Goal: Transaction & Acquisition: Book appointment/travel/reservation

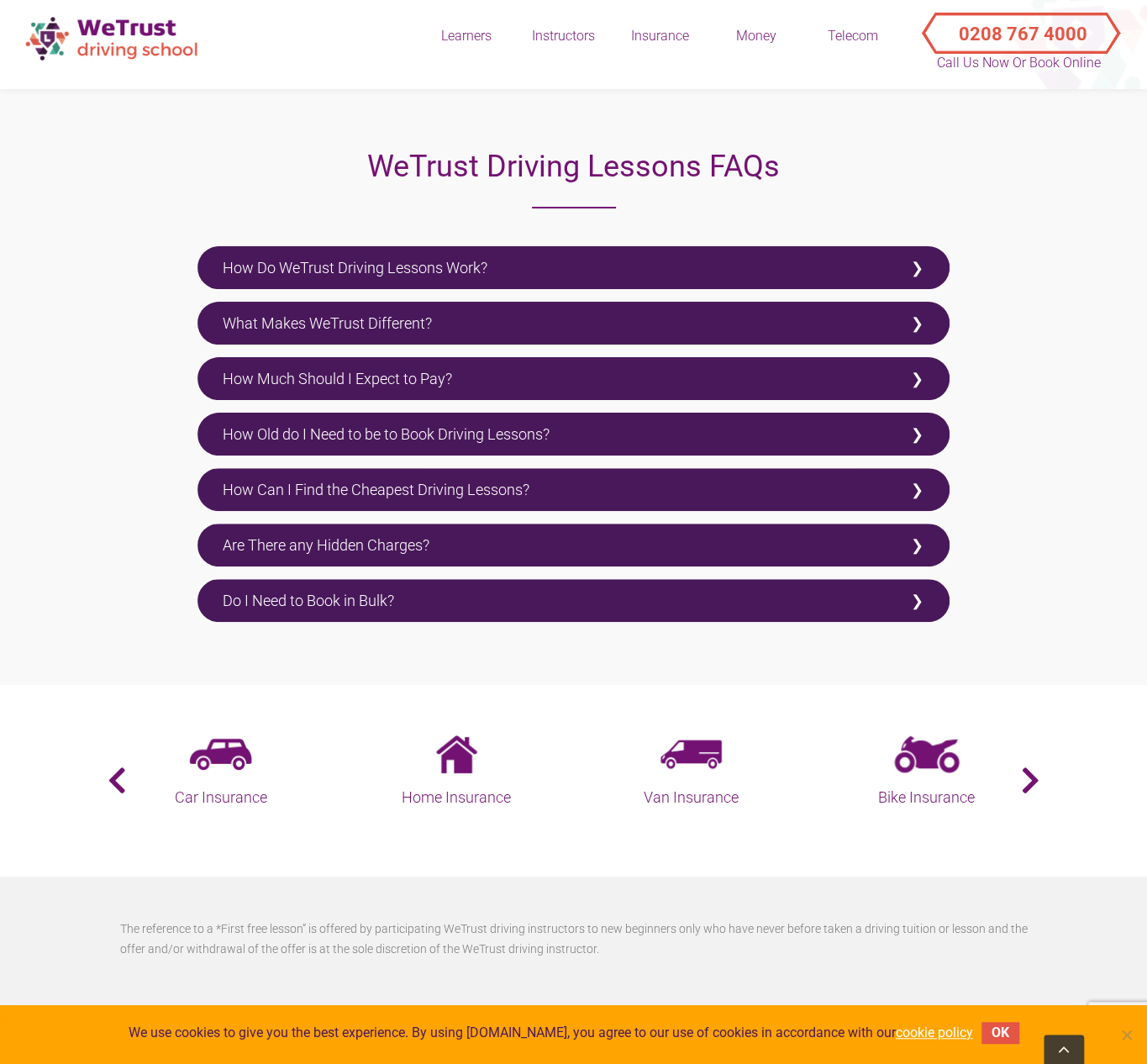
scroll to position [3318, 0]
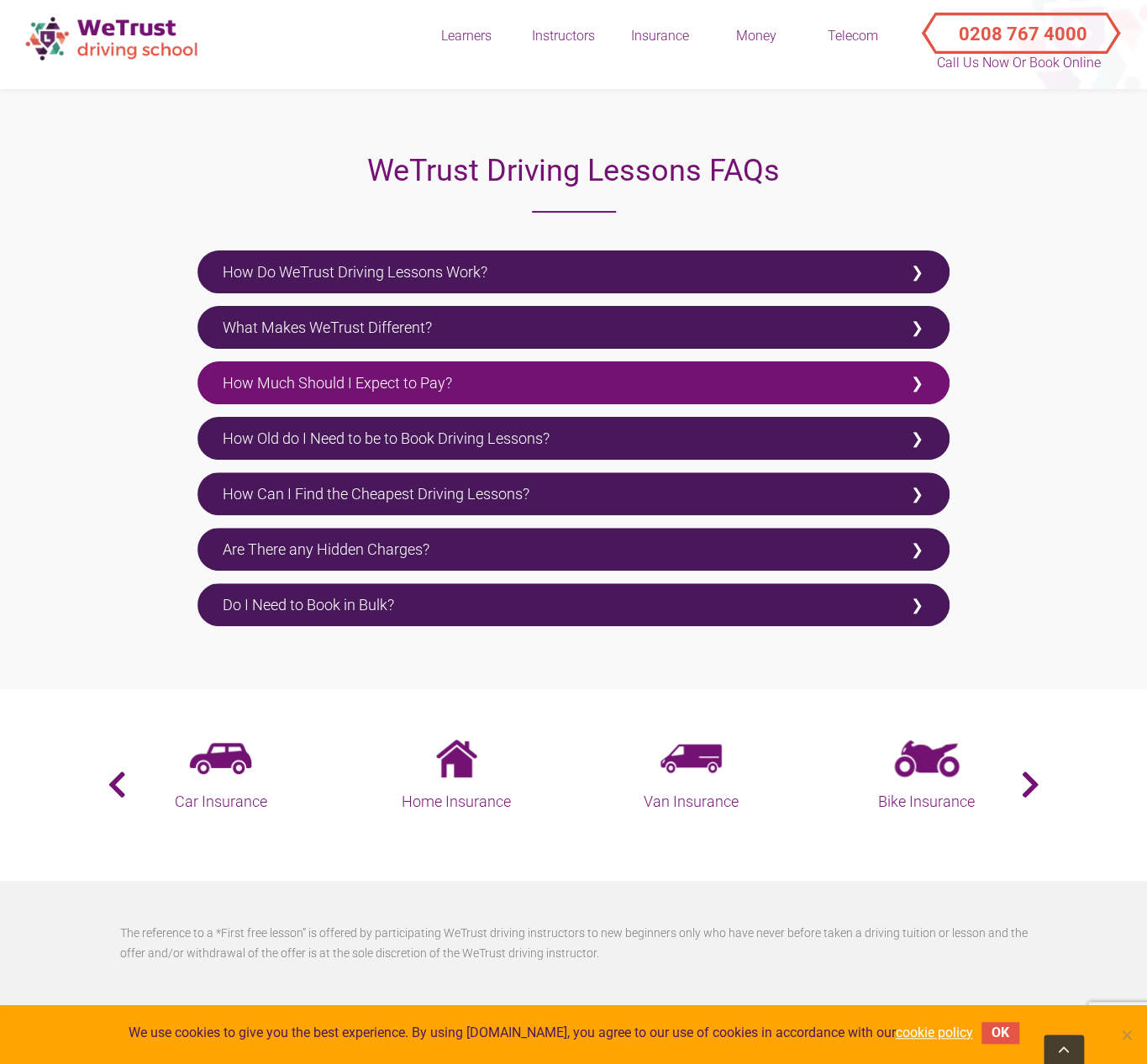
click at [310, 372] on label "How Much Should I Expect to Pay?" at bounding box center [574, 382] width 752 height 42
click at [208, 372] on input "How Much Should I Expect to Pay?" at bounding box center [202, 366] width 11 height 11
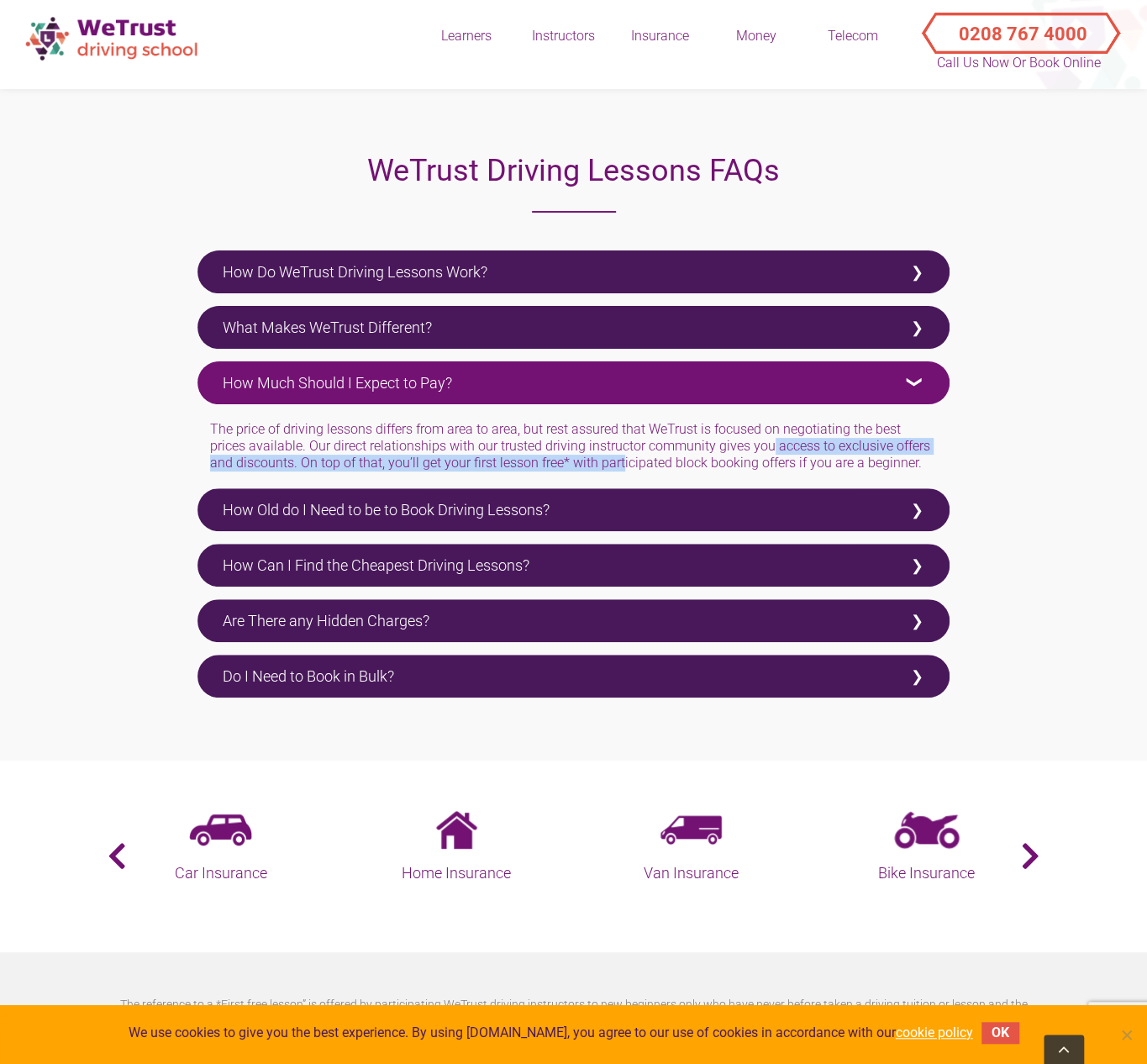
drag, startPoint x: 212, startPoint y: 452, endPoint x: 800, endPoint y: 446, distance: 588.0
click at [800, 446] on div "The price of driving lessons differs from area to area, but rest assured that W…" at bounding box center [574, 439] width 752 height 71
click at [822, 446] on div "The price of driving lessons differs from area to area, but rest assured that W…" at bounding box center [574, 439] width 752 height 71
drag, startPoint x: 309, startPoint y: 473, endPoint x: 909, endPoint y: 465, distance: 600.1
click at [909, 465] on div "The price of driving lessons differs from area to area, but rest assured that W…" at bounding box center [574, 439] width 752 height 71
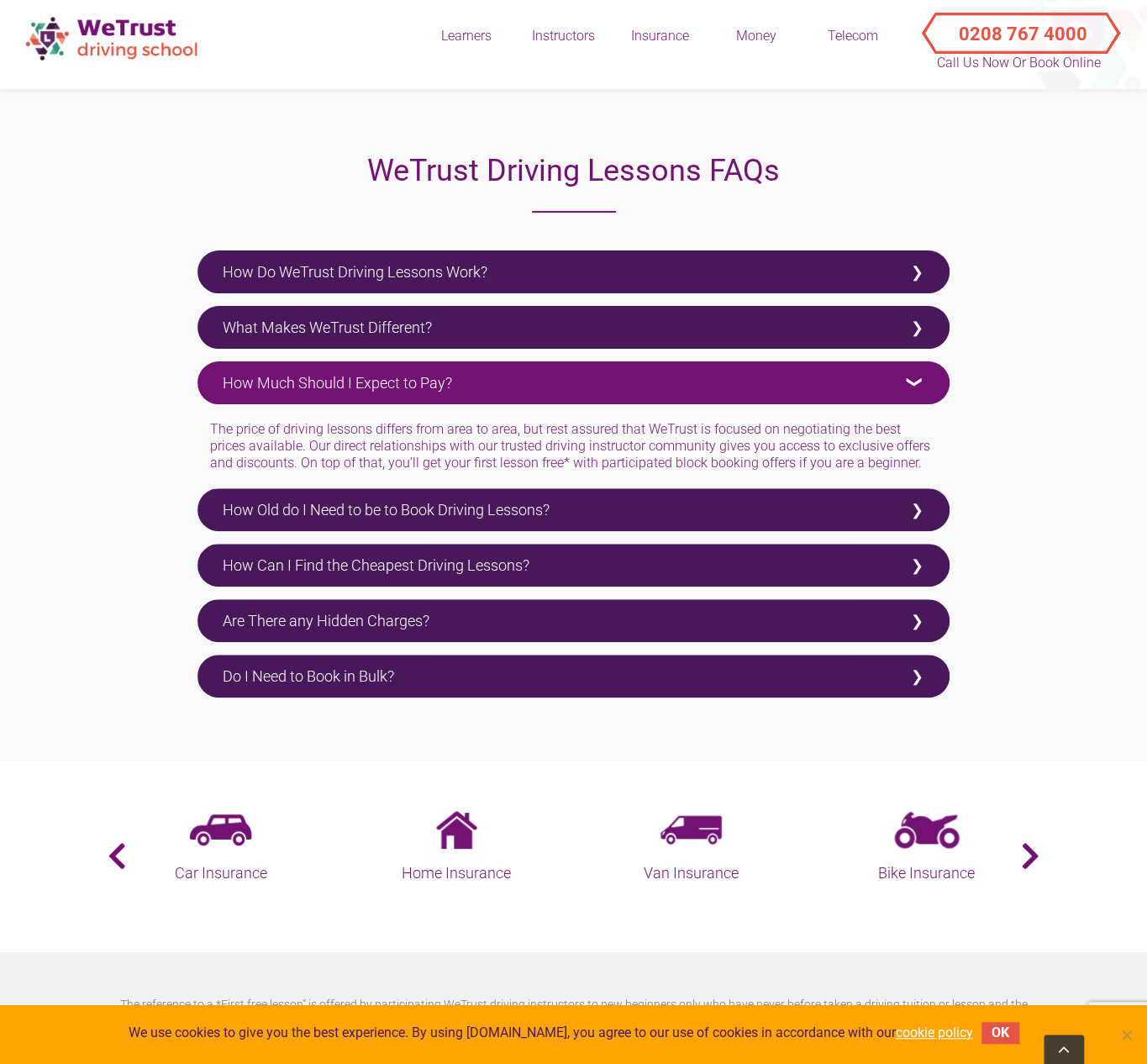
click at [959, 456] on div "WeTrust Driving Lessons FAQs How Do WeTrust Driving Lessons Work? It couldn’t b…" at bounding box center [573, 428] width 777 height 562
click at [721, 394] on label "How Much Should I Expect to Pay?" at bounding box center [574, 382] width 752 height 42
click at [208, 372] on input "How Much Should I Expect to Pay?" at bounding box center [202, 366] width 11 height 11
checkbox input "false"
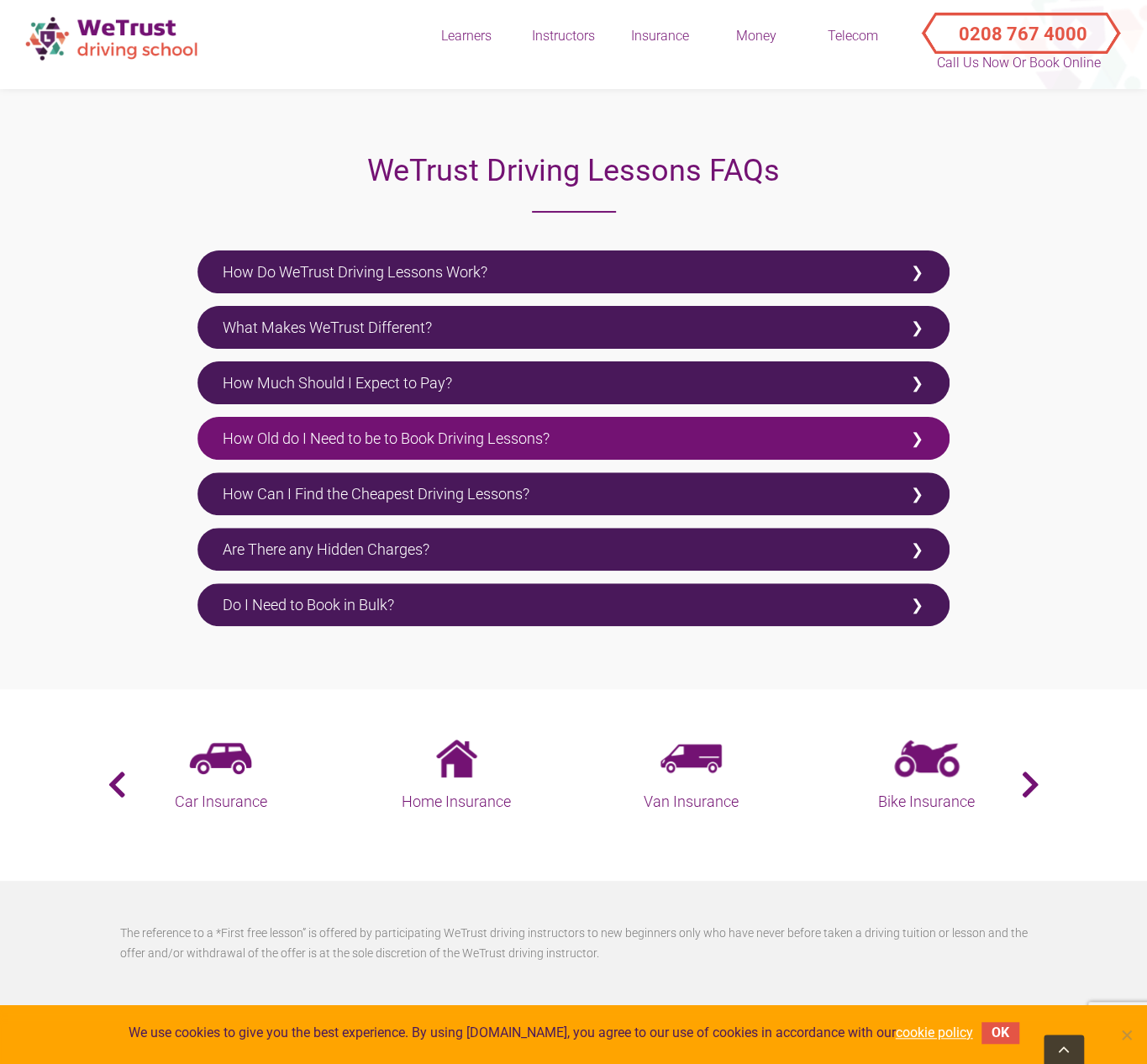
click at [371, 439] on label "How Old do I Need to be to Book Driving Lessons?" at bounding box center [574, 437] width 752 height 42
click at [208, 427] on input "How Old do I Need to be to Book Driving Lessons?" at bounding box center [202, 421] width 11 height 11
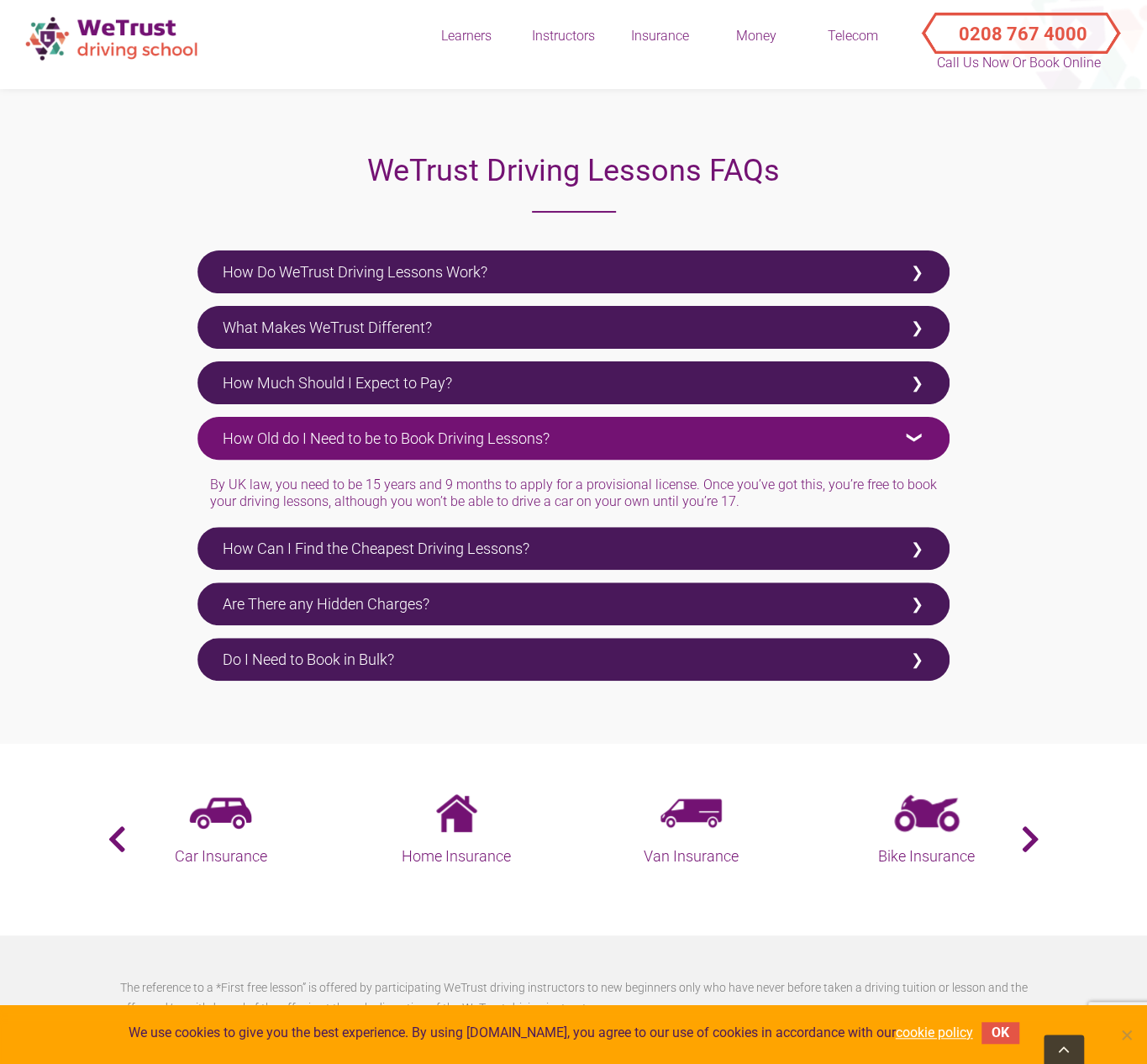
click at [371, 439] on label "How Old do I Need to be to Book Driving Lessons?" at bounding box center [574, 437] width 752 height 42
click at [208, 427] on input "How Old do I Need to be to Book Driving Lessons?" at bounding box center [202, 421] width 11 height 11
checkbox input "false"
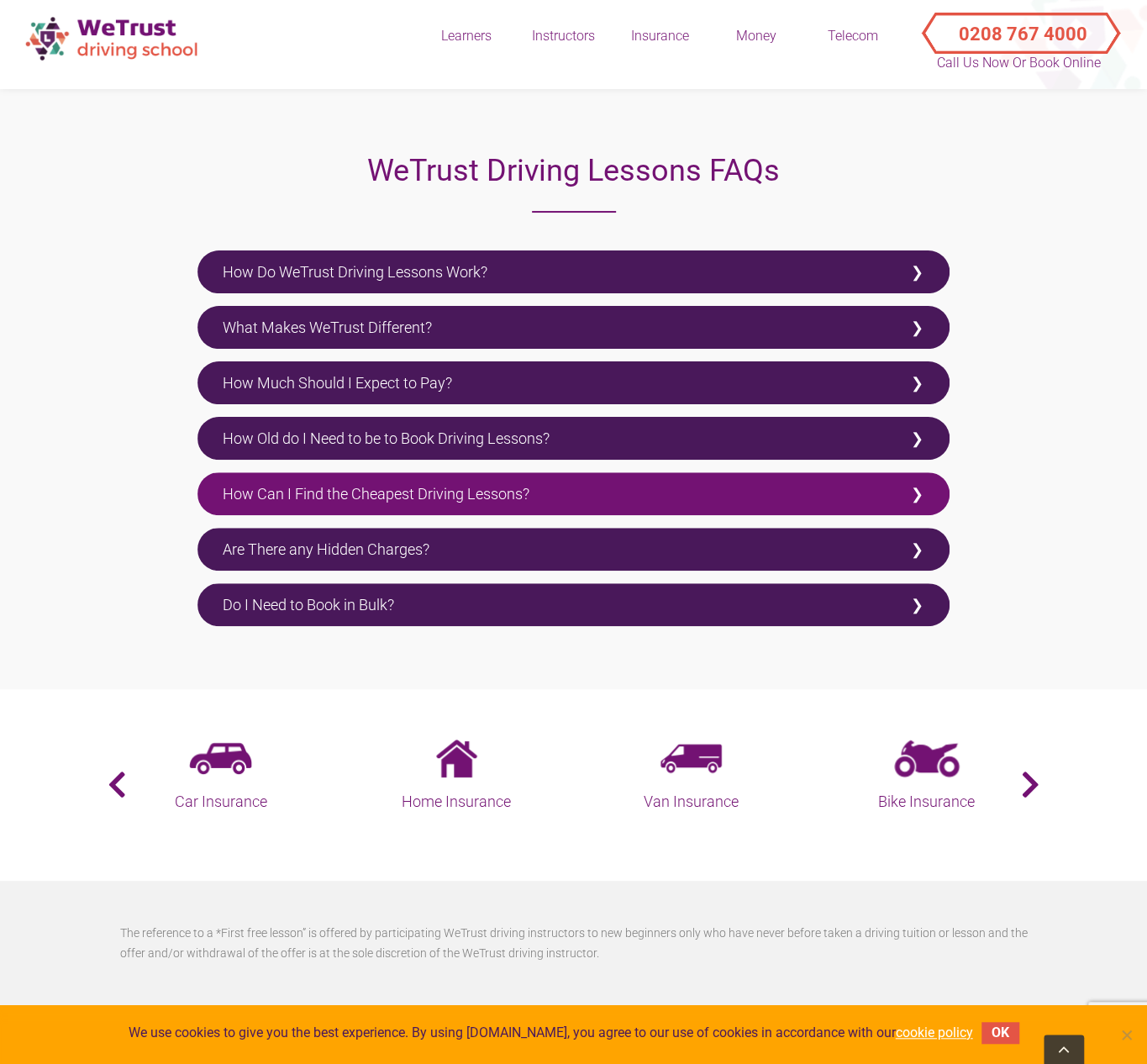
click at [348, 501] on label "How Can I Find the Cheapest Driving Lessons?" at bounding box center [574, 493] width 752 height 42
click at [208, 483] on input "How Can I Find the Cheapest Driving Lessons?" at bounding box center [202, 477] width 11 height 11
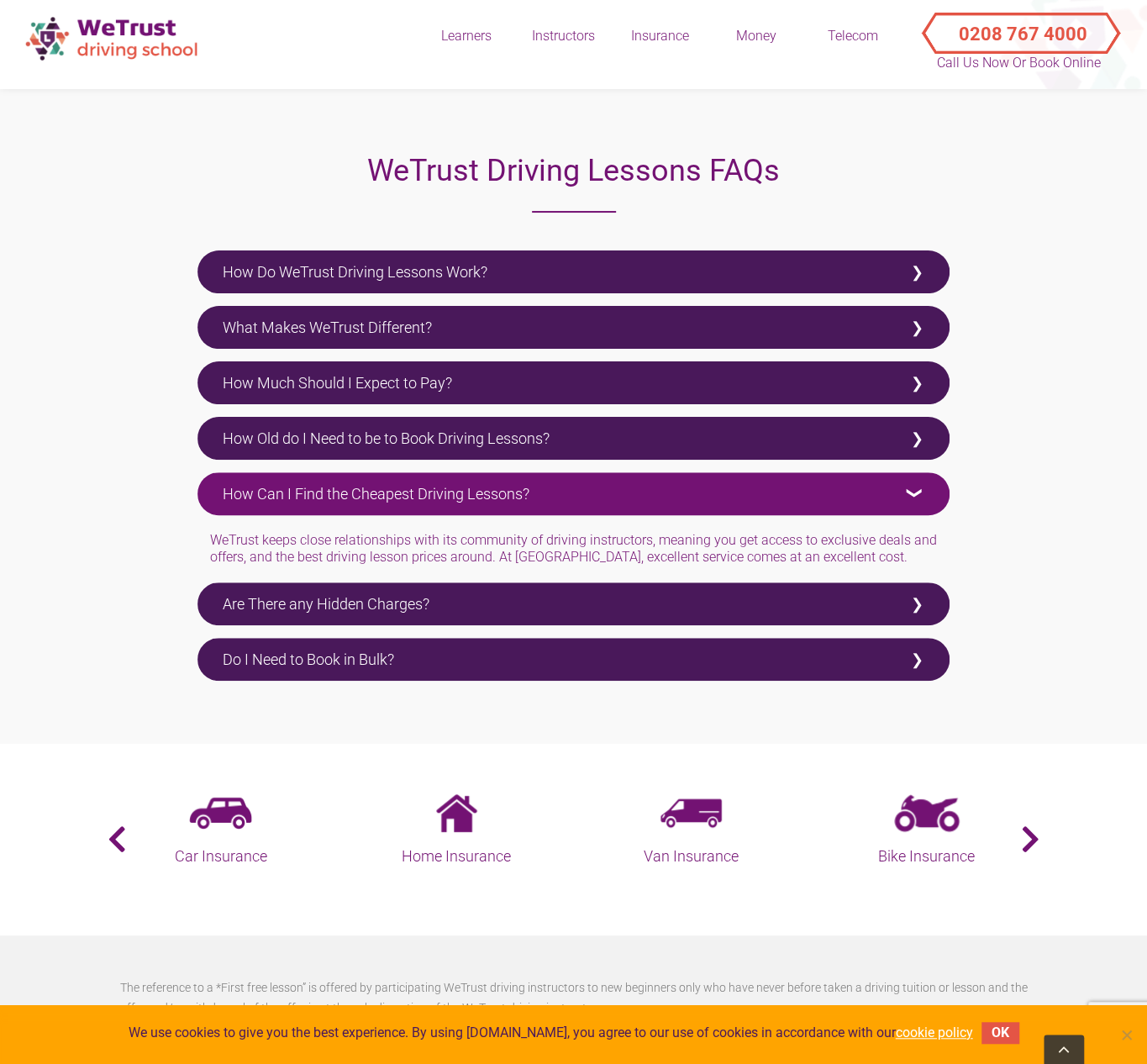
click at [348, 501] on label "How Can I Find the Cheapest Driving Lessons?" at bounding box center [574, 493] width 752 height 42
click at [208, 483] on input "How Can I Find the Cheapest Driving Lessons?" at bounding box center [202, 477] width 11 height 11
checkbox input "false"
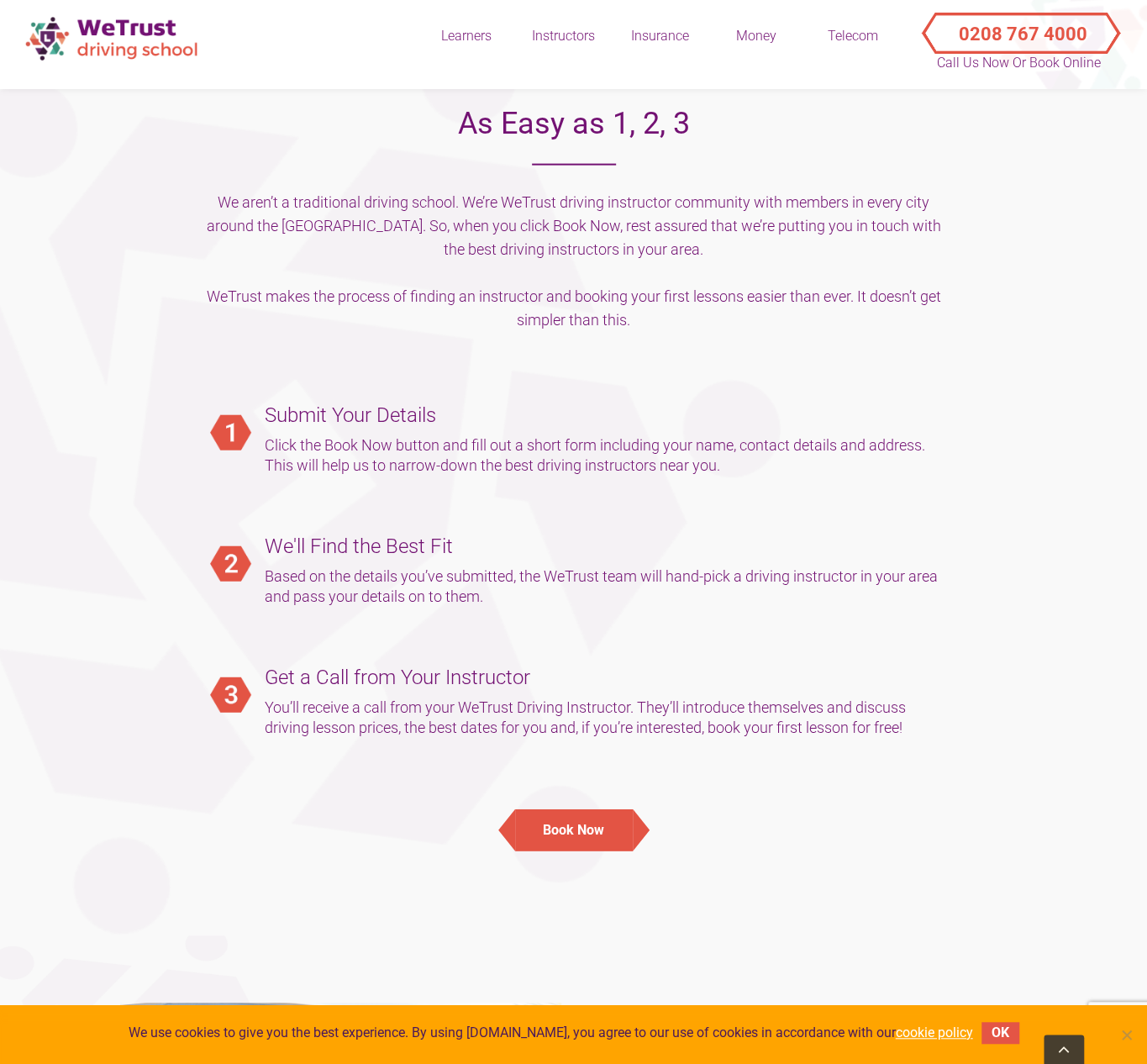
scroll to position [1889, 0]
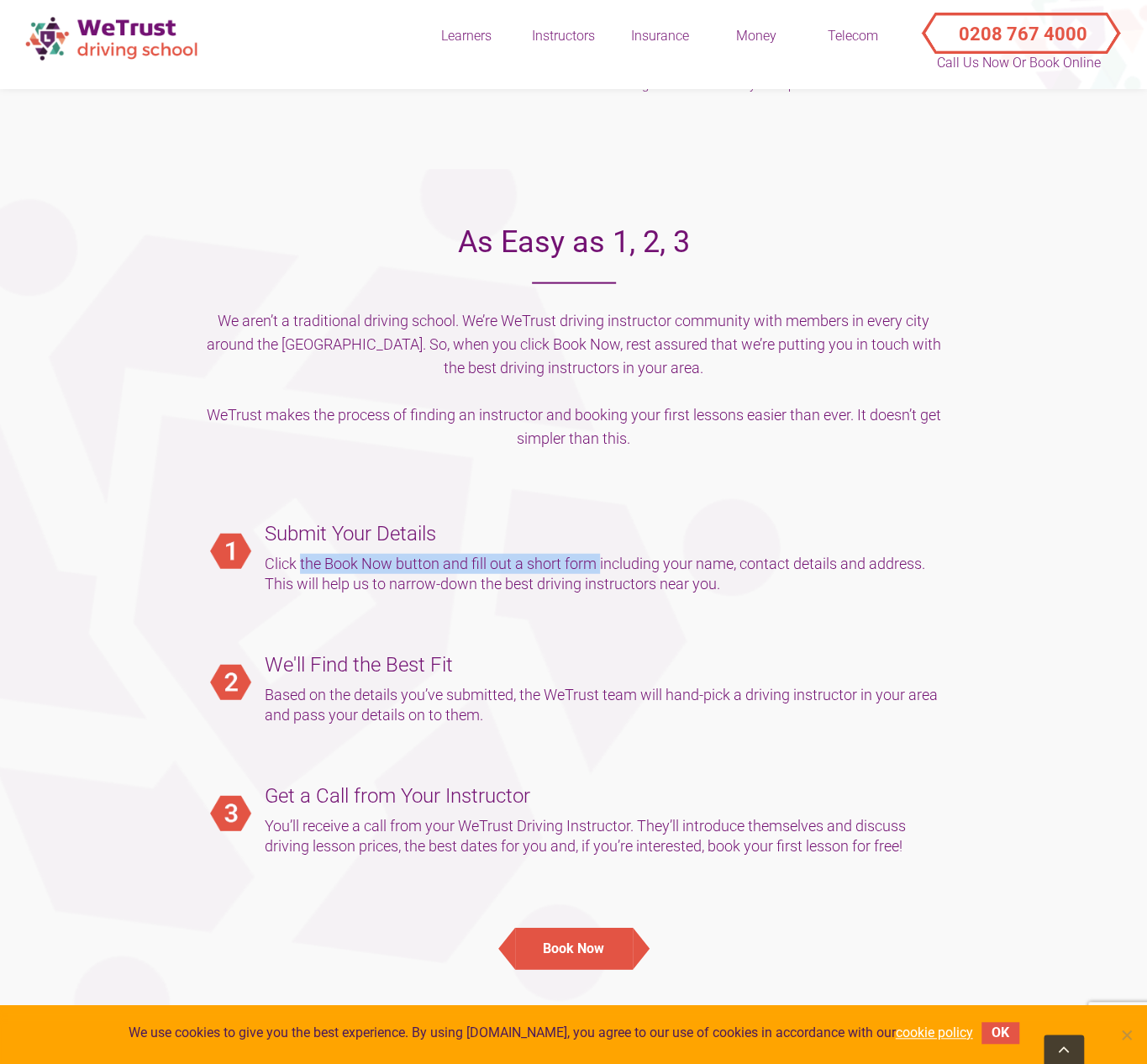
drag, startPoint x: 301, startPoint y: 557, endPoint x: 642, endPoint y: 566, distance: 341.1
click at [601, 566] on p "Click the Book Now button and fill out a short form including your name, contac…" at bounding box center [607, 573] width 685 height 40
drag, startPoint x: 647, startPoint y: 566, endPoint x: 751, endPoint y: 562, distance: 104.1
click at [751, 562] on p "Click the Book Now button and fill out a short form including your name, contac…" at bounding box center [607, 573] width 685 height 40
drag, startPoint x: 634, startPoint y: 573, endPoint x: 516, endPoint y: 574, distance: 118.0
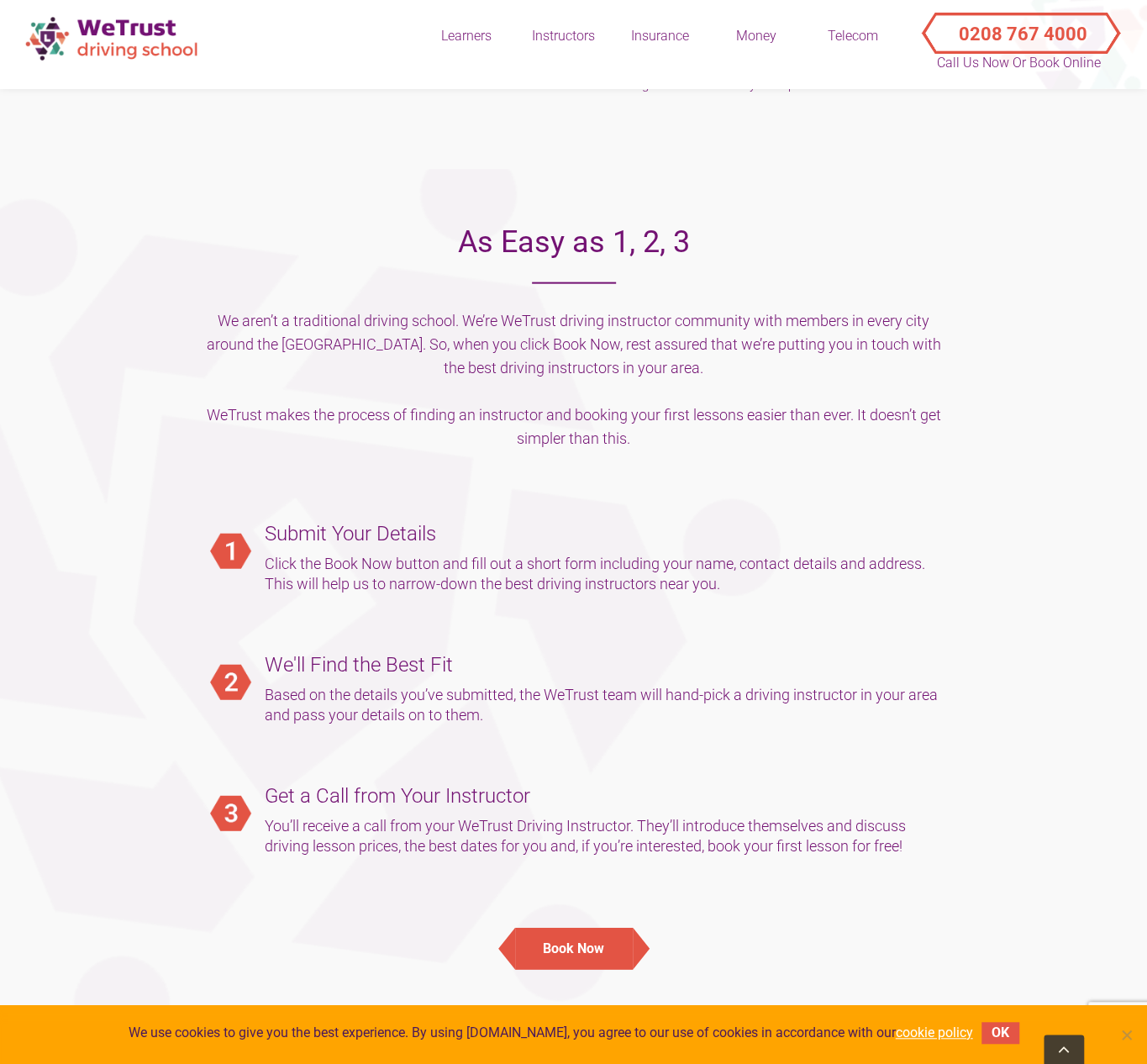
click at [633, 574] on p "Click the Book Now button and fill out a short form including your name, contac…" at bounding box center [607, 573] width 685 height 40
drag, startPoint x: 421, startPoint y: 589, endPoint x: 677, endPoint y: 590, distance: 256.0
click at [677, 590] on p "Click the Book Now button and fill out a short form including your name, contac…" at bounding box center [607, 573] width 685 height 40
click at [605, 684] on div "We'll Find the Best Fit Based on the details you’ve submitted, the WeTrust team…" at bounding box center [607, 697] width 685 height 89
drag, startPoint x: 310, startPoint y: 696, endPoint x: 897, endPoint y: 700, distance: 587.0
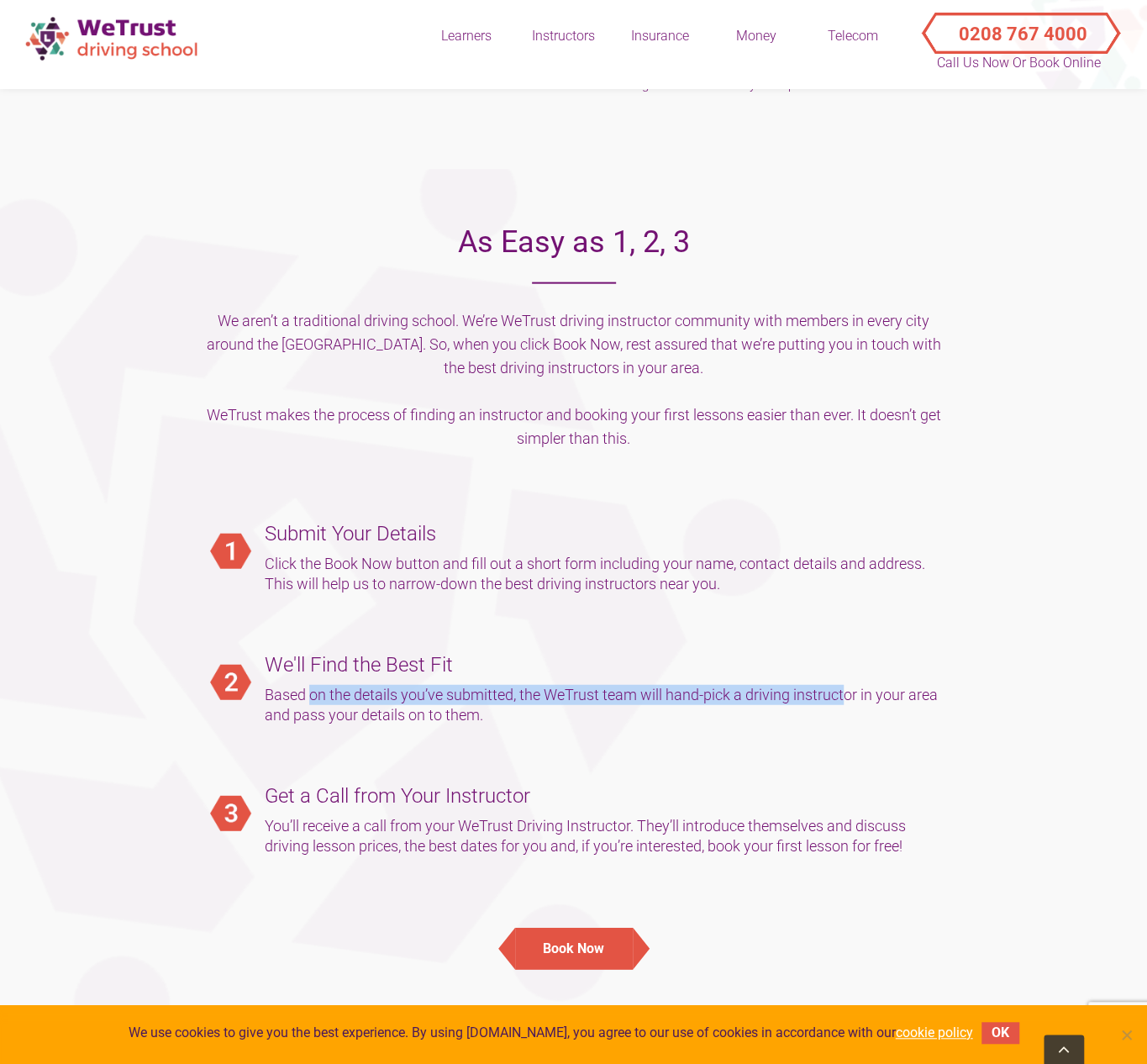
click at [855, 694] on p "Based on the details you’ve submitted, the WeTrust team will hand-pick a drivin…" at bounding box center [607, 705] width 685 height 40
click at [931, 707] on p "Based on the details you’ve submitted, the WeTrust team will hand-pick a drivin…" at bounding box center [607, 705] width 685 height 40
drag, startPoint x: 291, startPoint y: 722, endPoint x: 472, endPoint y: 719, distance: 181.0
click at [467, 717] on p "Based on the details you’ve submitted, the WeTrust team will hand-pick a drivin…" at bounding box center [607, 705] width 685 height 40
click at [719, 788] on h5 "Get a Call from Your Instructor" at bounding box center [607, 796] width 685 height 24
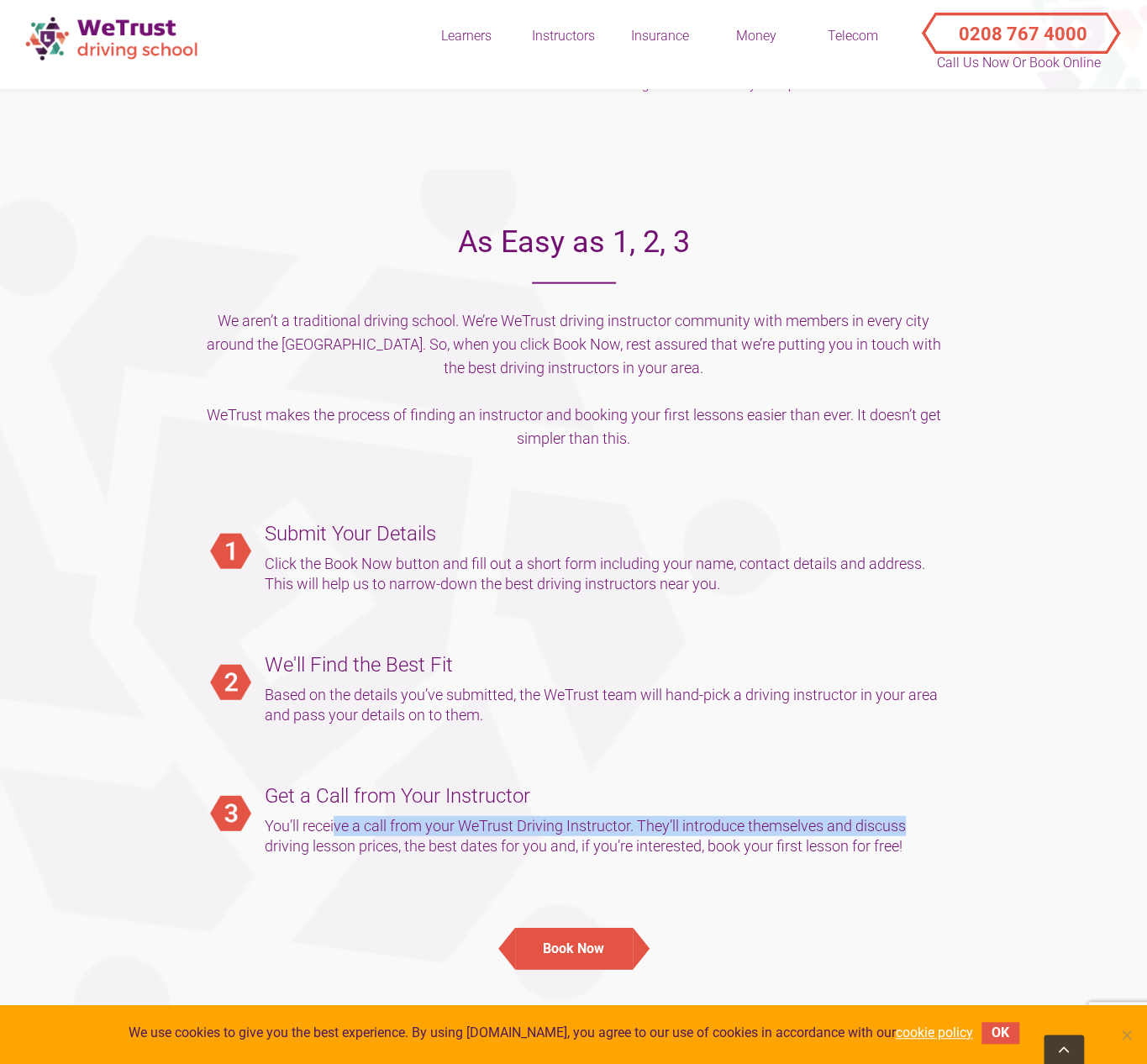
drag, startPoint x: 334, startPoint y: 820, endPoint x: 940, endPoint y: 831, distance: 606.1
click at [940, 831] on p "You’ll receive a call from your WeTrust Driving Instructor. They’ll introduce t…" at bounding box center [607, 836] width 685 height 40
click at [866, 851] on p "You’ll receive a call from your WeTrust Driving Instructor. They’ll introduce t…" at bounding box center [607, 836] width 685 height 40
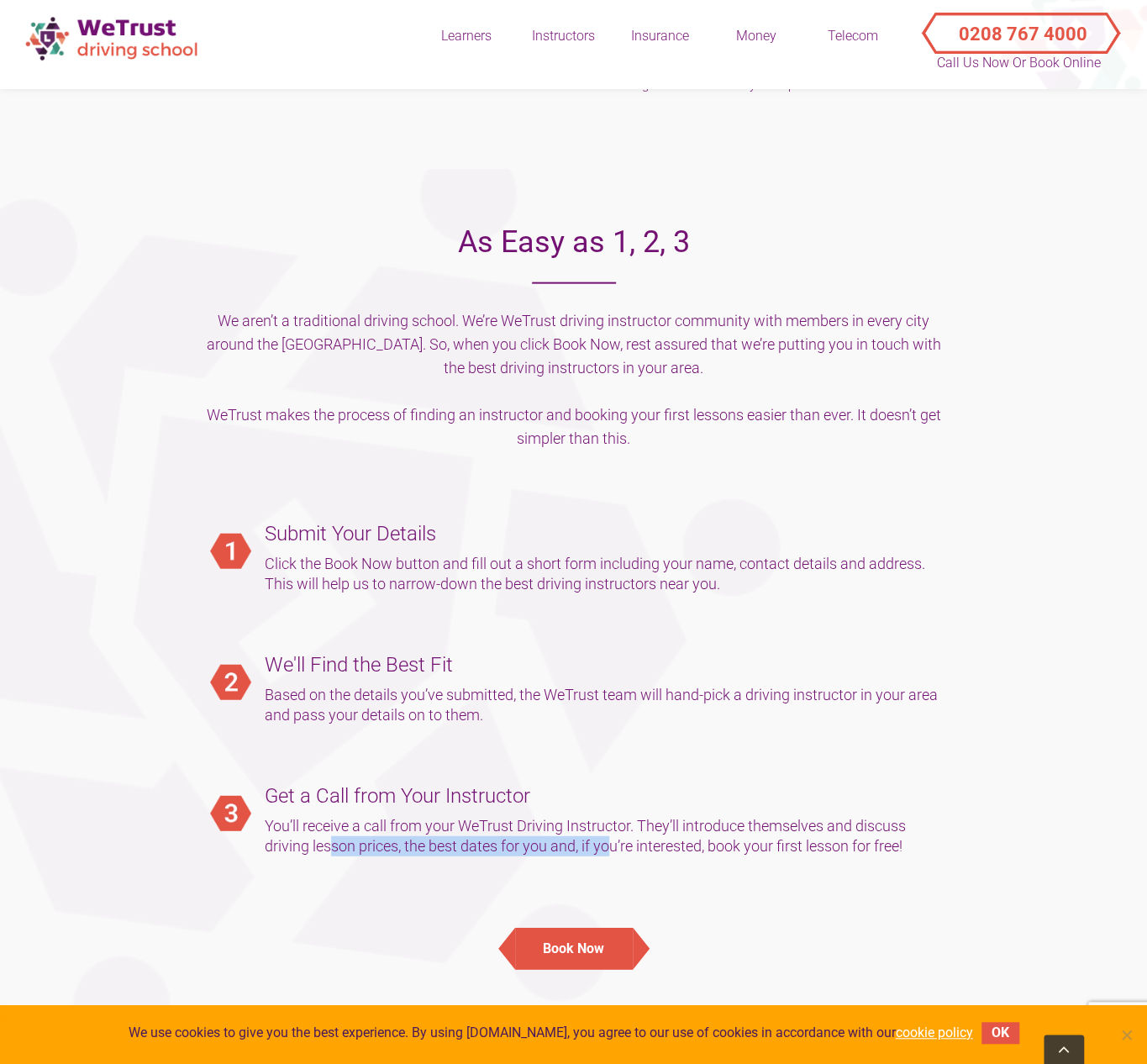
drag, startPoint x: 332, startPoint y: 842, endPoint x: 813, endPoint y: 843, distance: 481.0
click at [624, 843] on p "You’ll receive a call from your WeTrust Driving Instructor. They’ll introduce t…" at bounding box center [607, 836] width 685 height 40
click at [859, 844] on p "You’ll receive a call from your WeTrust Driving Instructor. They’ll introduce t…" at bounding box center [607, 836] width 685 height 40
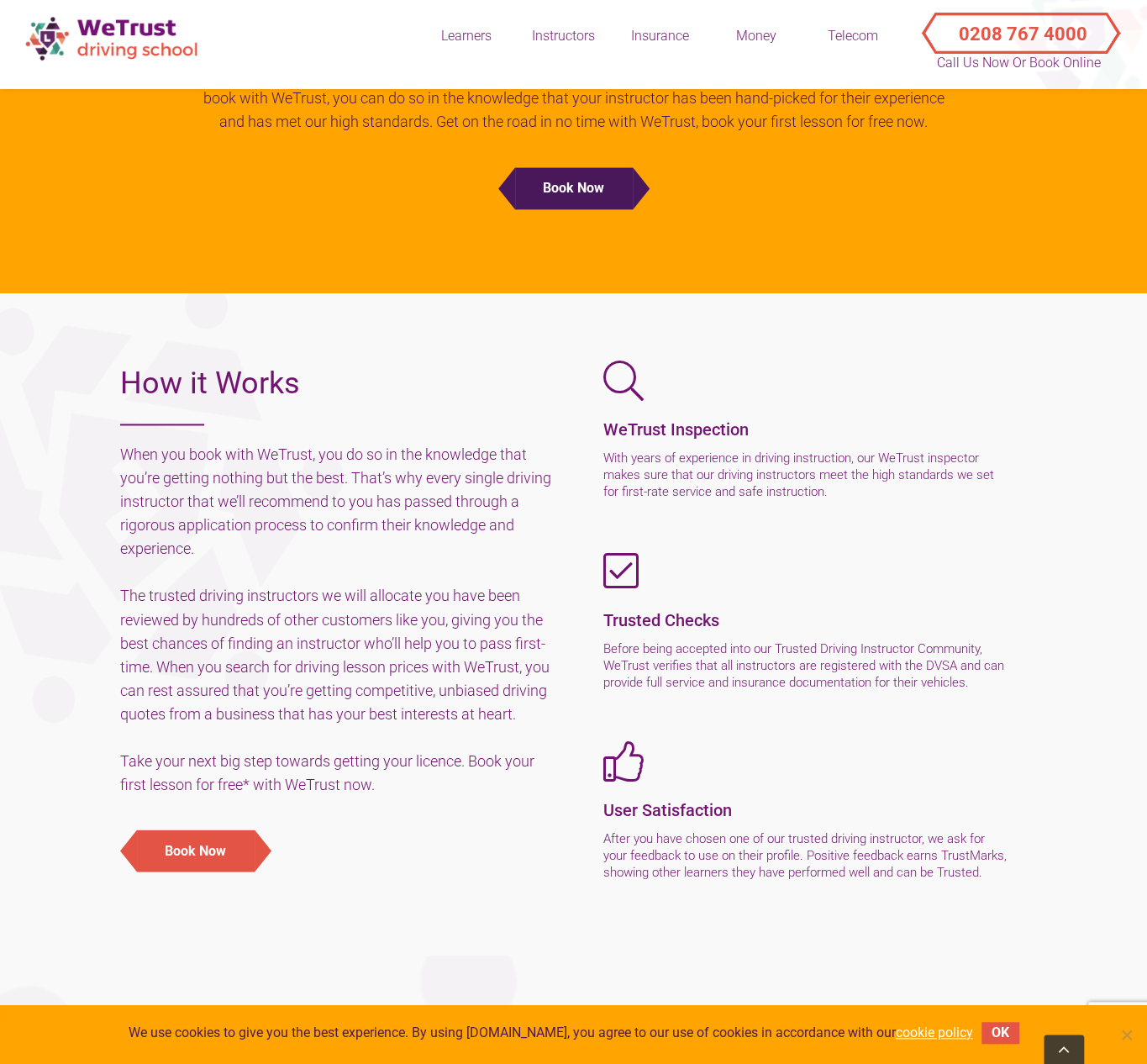
scroll to position [1133, 0]
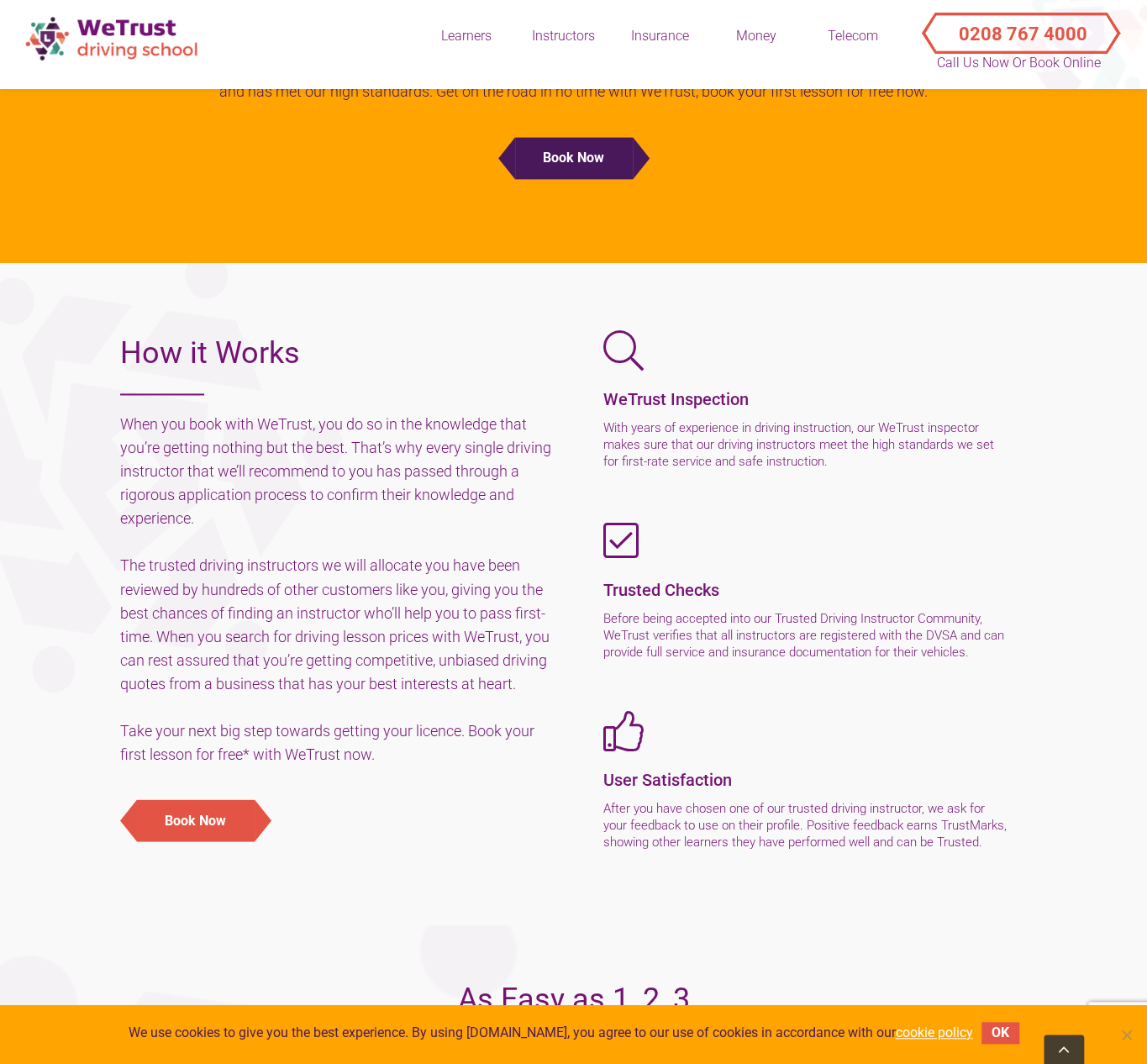
click at [175, 616] on h5 "When you book with WeTrust, you do so in the knowledge that you’re getting noth…" at bounding box center [341, 589] width 441 height 353
drag, startPoint x: 172, startPoint y: 639, endPoint x: 231, endPoint y: 639, distance: 59.0
click at [231, 639] on h5 "When you book with WeTrust, you do so in the knowledge that you’re getting noth…" at bounding box center [341, 589] width 441 height 353
click at [223, 685] on h5 "When you book with WeTrust, you do so in the knowledge that you’re getting noth…" at bounding box center [341, 589] width 441 height 353
drag, startPoint x: 177, startPoint y: 661, endPoint x: 217, endPoint y: 662, distance: 40.0
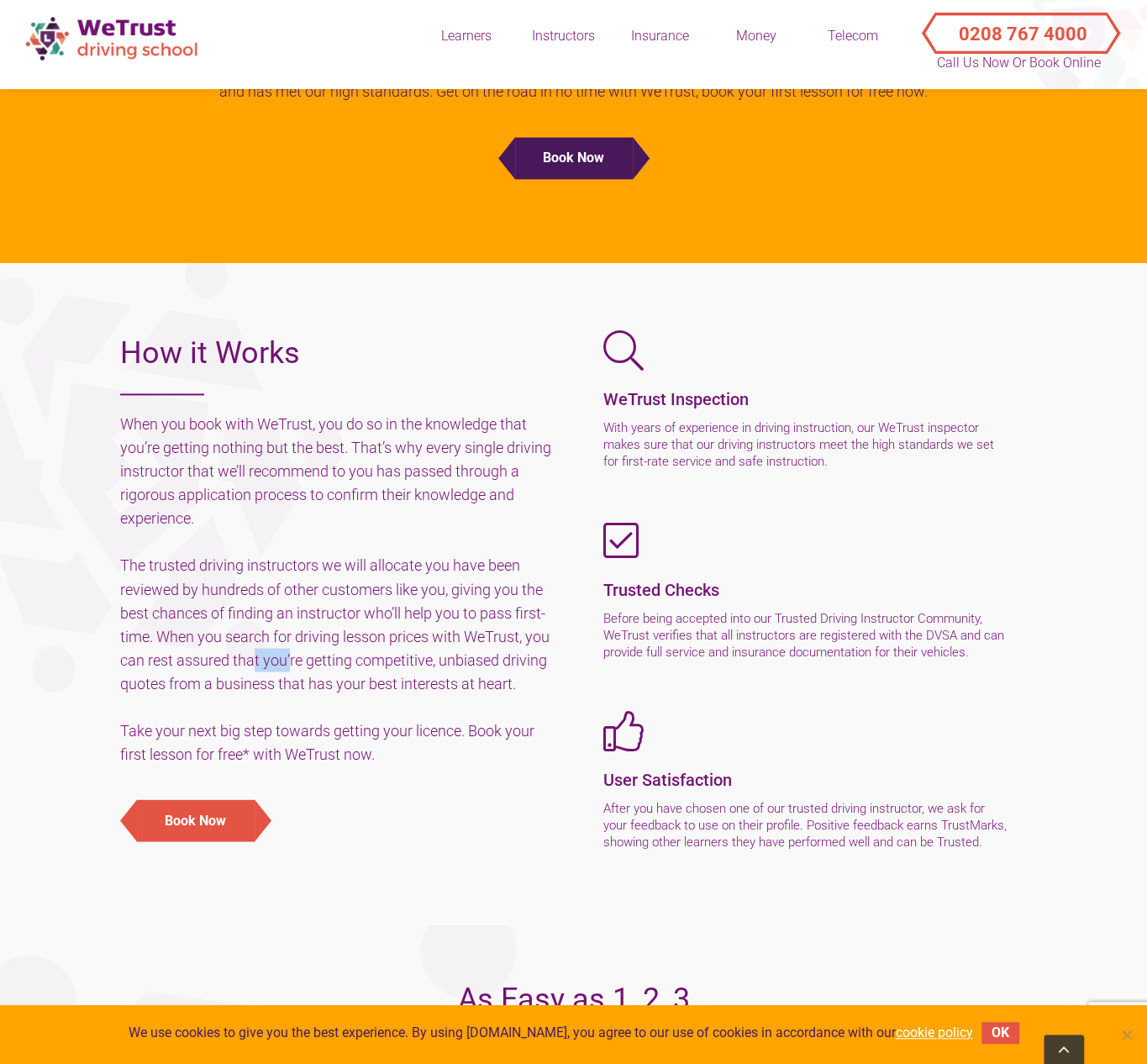
click at [217, 662] on h5 "When you book with WeTrust, you do so in the knowledge that you’re getting noth…" at bounding box center [341, 589] width 441 height 353
click at [213, 690] on h5 "When you book with WeTrust, you do so in the knowledge that you’re getting noth…" at bounding box center [341, 589] width 441 height 353
drag, startPoint x: 155, startPoint y: 659, endPoint x: 305, endPoint y: 663, distance: 150.1
click at [305, 663] on h5 "When you book with WeTrust, you do so in the knowledge that you’re getting noth…" at bounding box center [341, 589] width 441 height 353
click at [287, 692] on h5 "When you book with WeTrust, you do so in the knowledge that you’re getting noth…" at bounding box center [341, 589] width 441 height 353
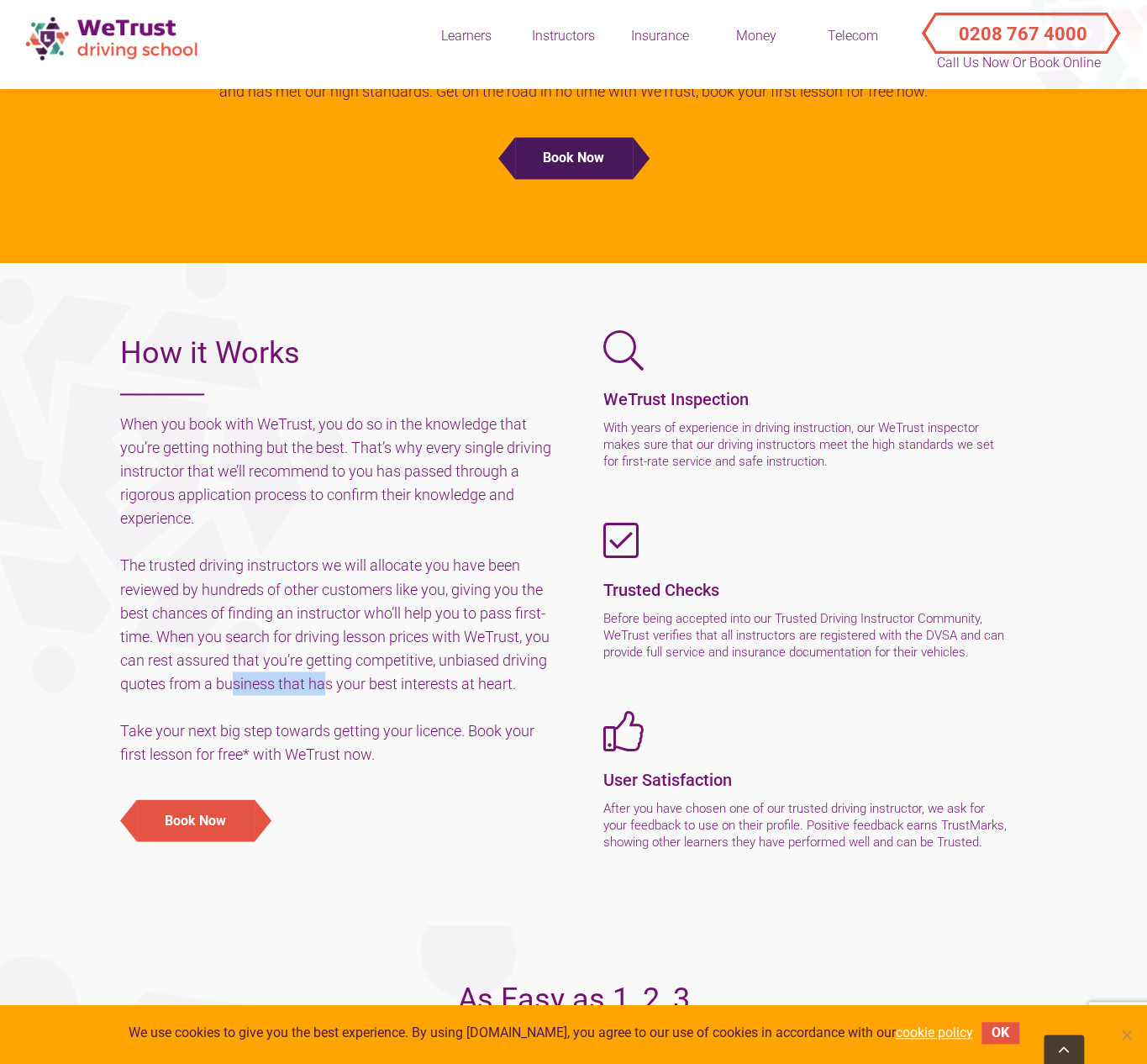
drag, startPoint x: 158, startPoint y: 681, endPoint x: 256, endPoint y: 683, distance: 98.0
click at [256, 683] on h5 "When you book with WeTrust, you do so in the knowledge that you’re getting noth…" at bounding box center [341, 589] width 441 height 353
drag, startPoint x: 223, startPoint y: 727, endPoint x: 406, endPoint y: 731, distance: 183.0
click at [406, 731] on span "Take your next big step towards getting your licence. Book your first lesson fo…" at bounding box center [328, 741] width 415 height 41
click at [398, 813] on link "Book Now" at bounding box center [341, 820] width 441 height 42
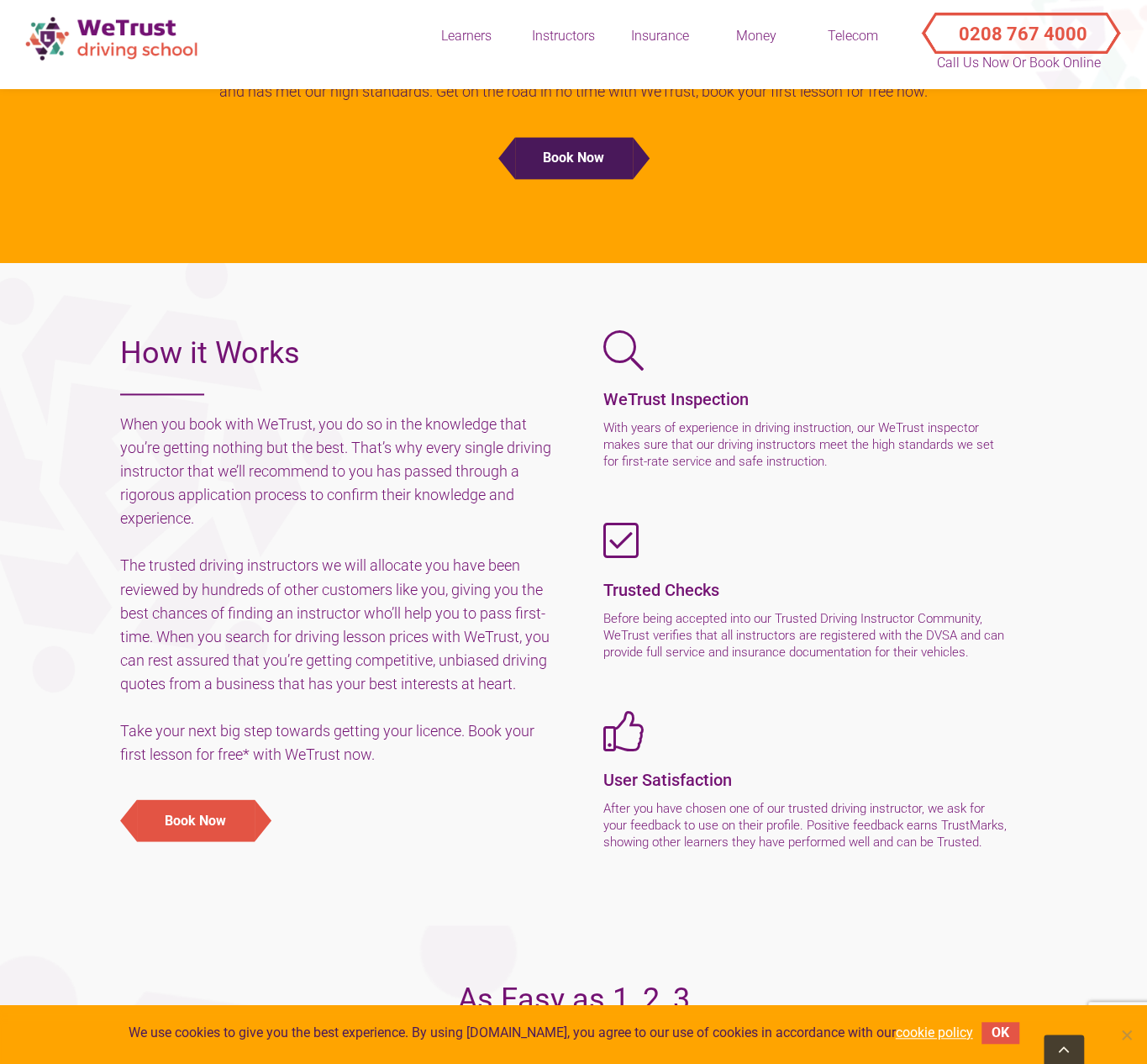
click at [533, 878] on section "How it Works When you book with WeTrust, you do so in the knowledge that you’re…" at bounding box center [574, 593] width 1147 height 662
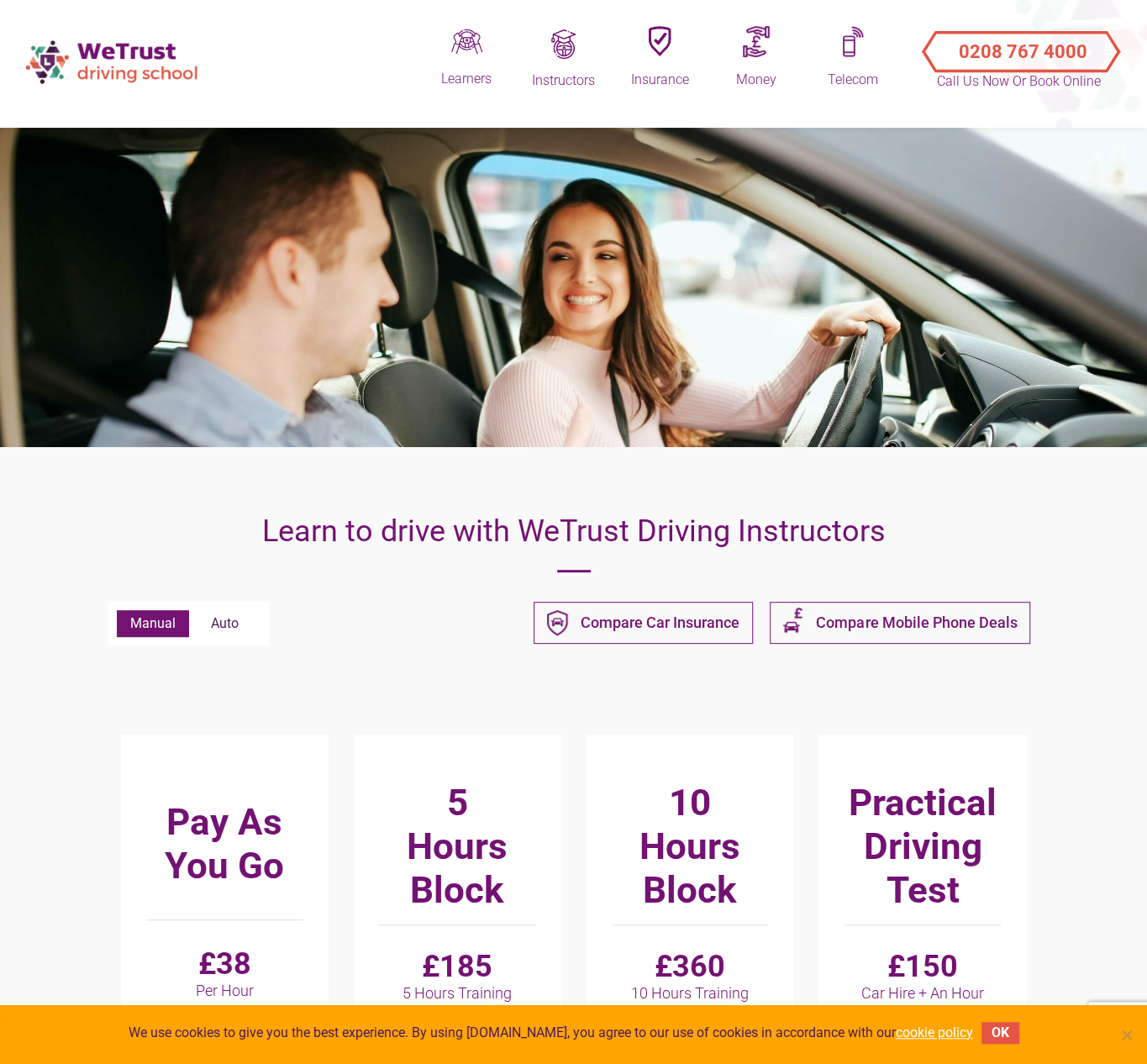
click at [227, 621] on label "Auto" at bounding box center [225, 623] width 71 height 27
click at [117, 611] on input "Auto" at bounding box center [116, 610] width 1 height 1
radio input "true"
click at [153, 616] on label "Manual" at bounding box center [152, 623] width 72 height 27
click at [117, 611] on input "Manual" at bounding box center [116, 610] width 1 height 1
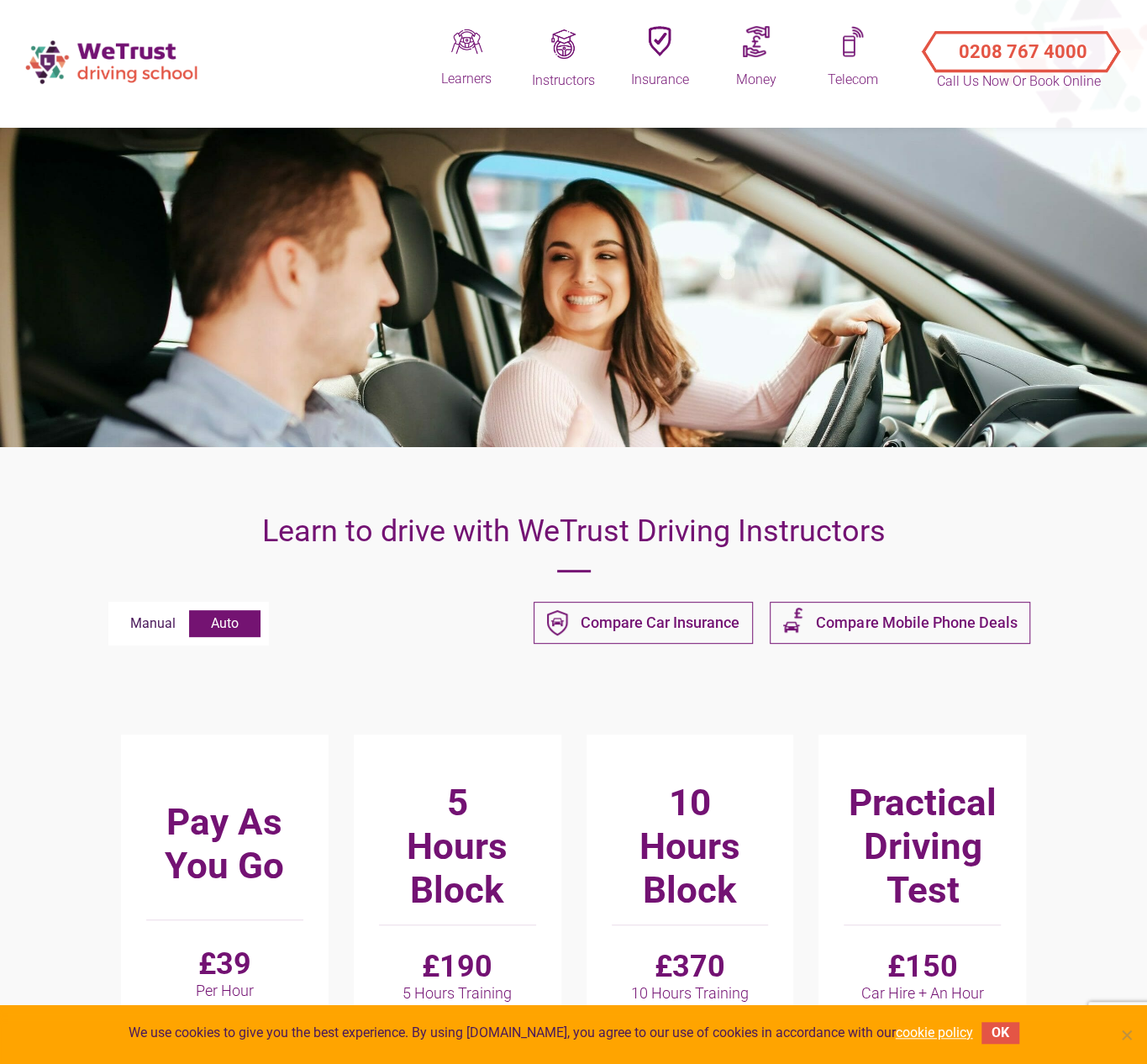
radio input "true"
click at [230, 613] on label "Auto" at bounding box center [225, 623] width 71 height 27
click at [117, 611] on input "Auto" at bounding box center [116, 610] width 1 height 1
radio input "true"
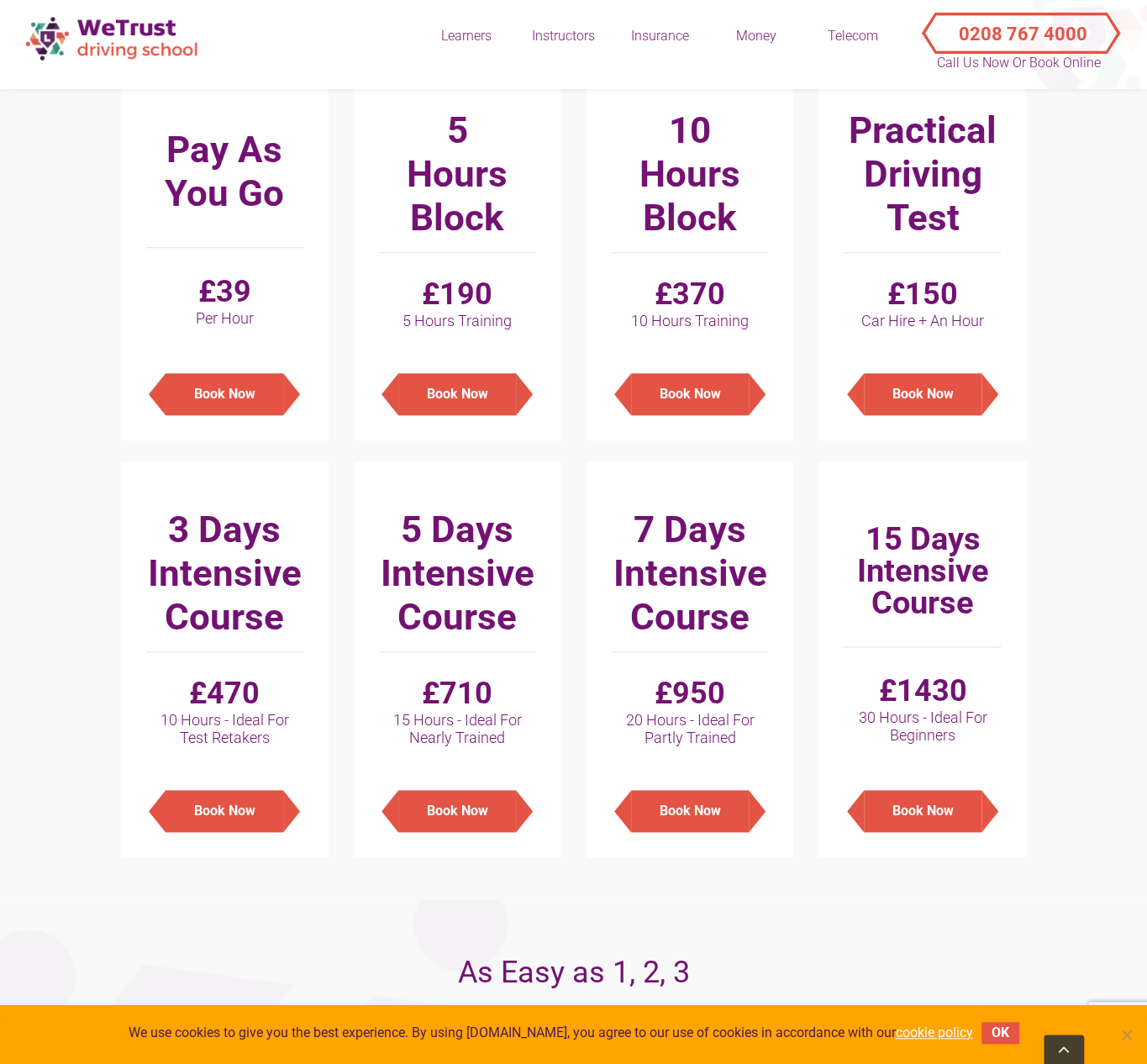
scroll to position [588, 0]
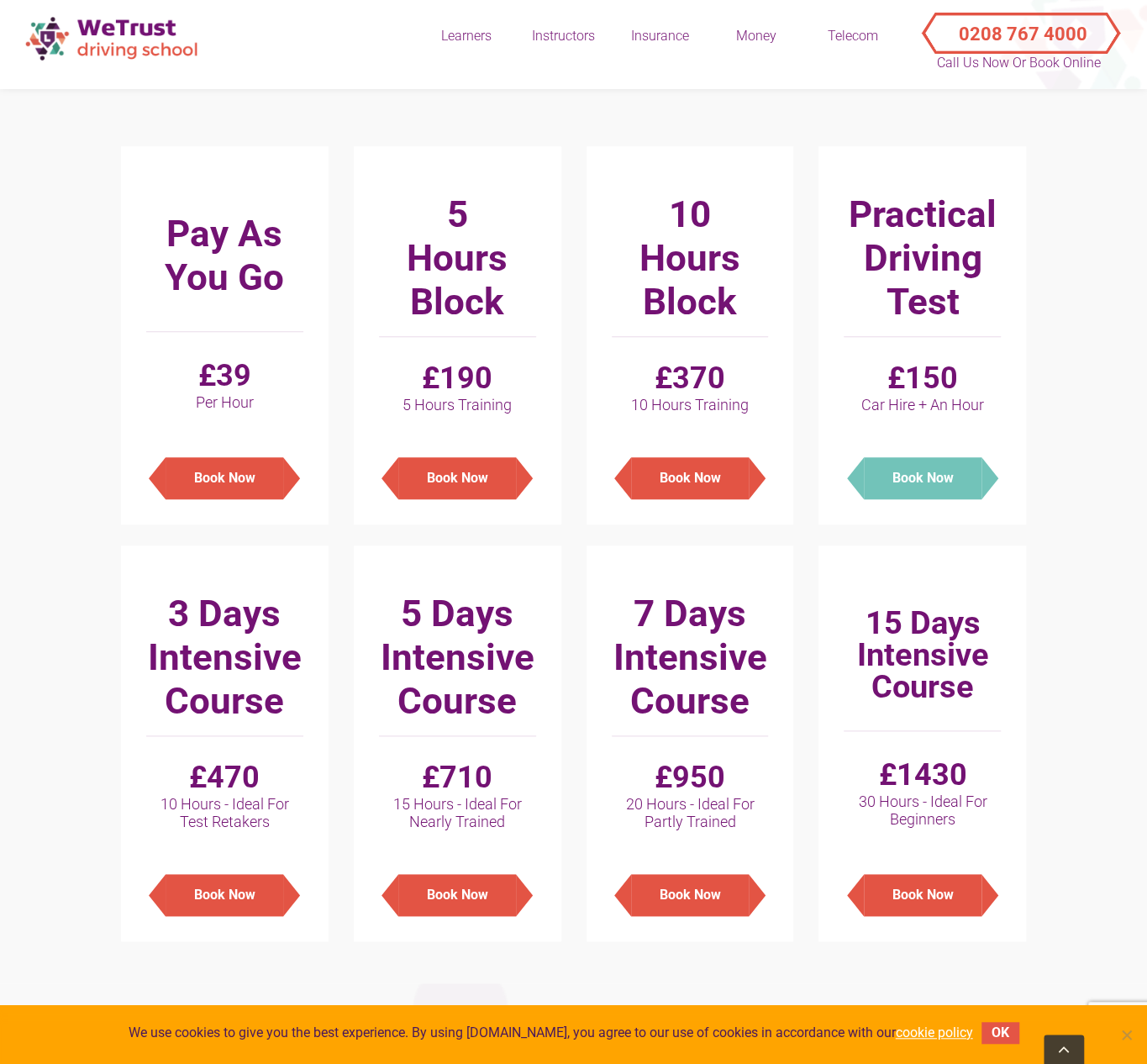
click at [906, 489] on button "Book Now" at bounding box center [922, 478] width 117 height 42
type input "Auto - Practical Driving Test : £150"
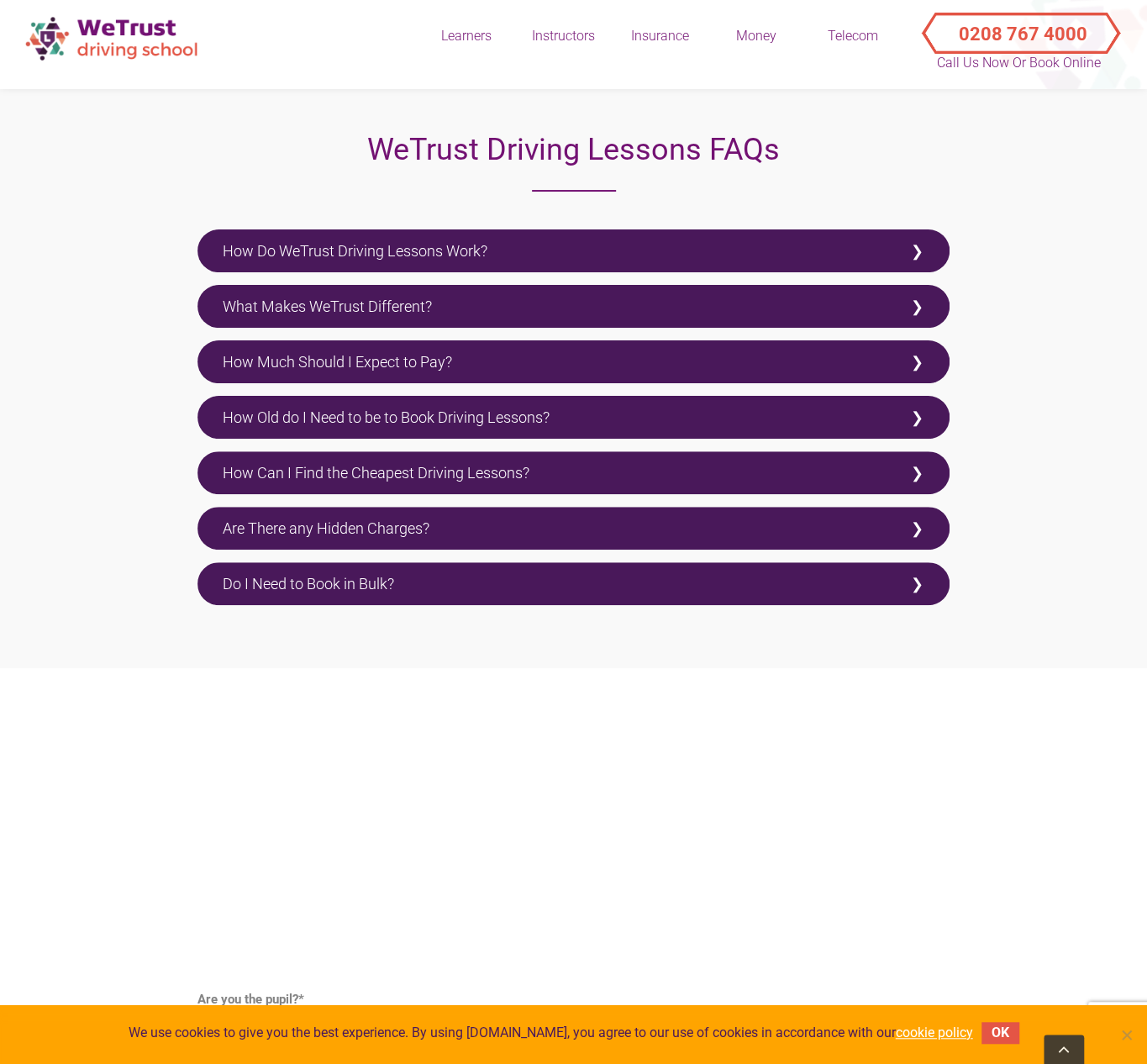
scroll to position [3348, 0]
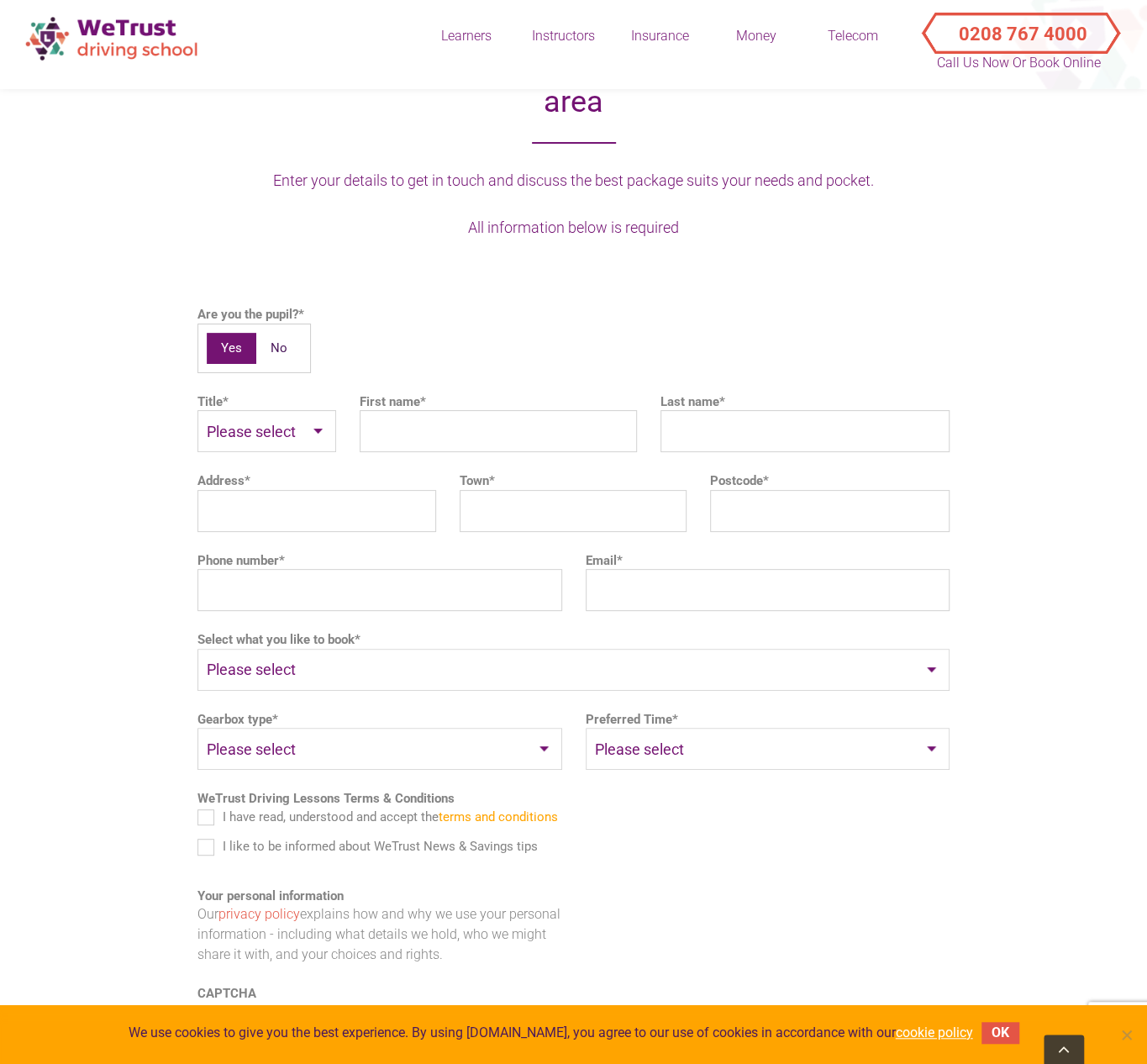
click at [284, 648] on select "Please select Pay As You Go 5 Hours Block 10 Hours Block Practical Driving Test…" at bounding box center [574, 669] width 752 height 42
click at [159, 606] on div "Get in touch with WeTrust Driving Instructor in your area Enter your details to…" at bounding box center [574, 552] width 933 height 1036
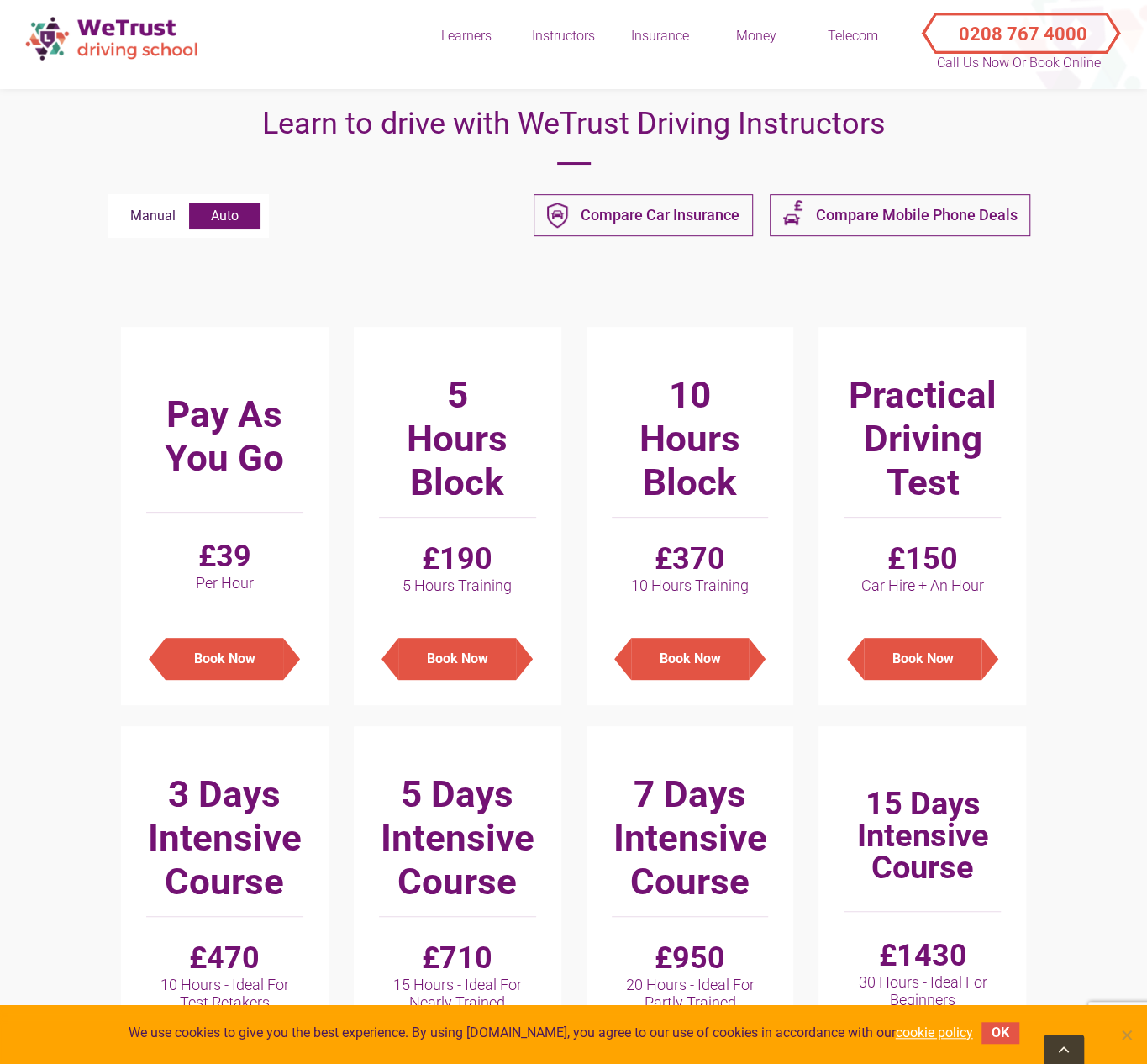
scroll to position [0, 0]
